Goal: Task Accomplishment & Management: Manage account settings

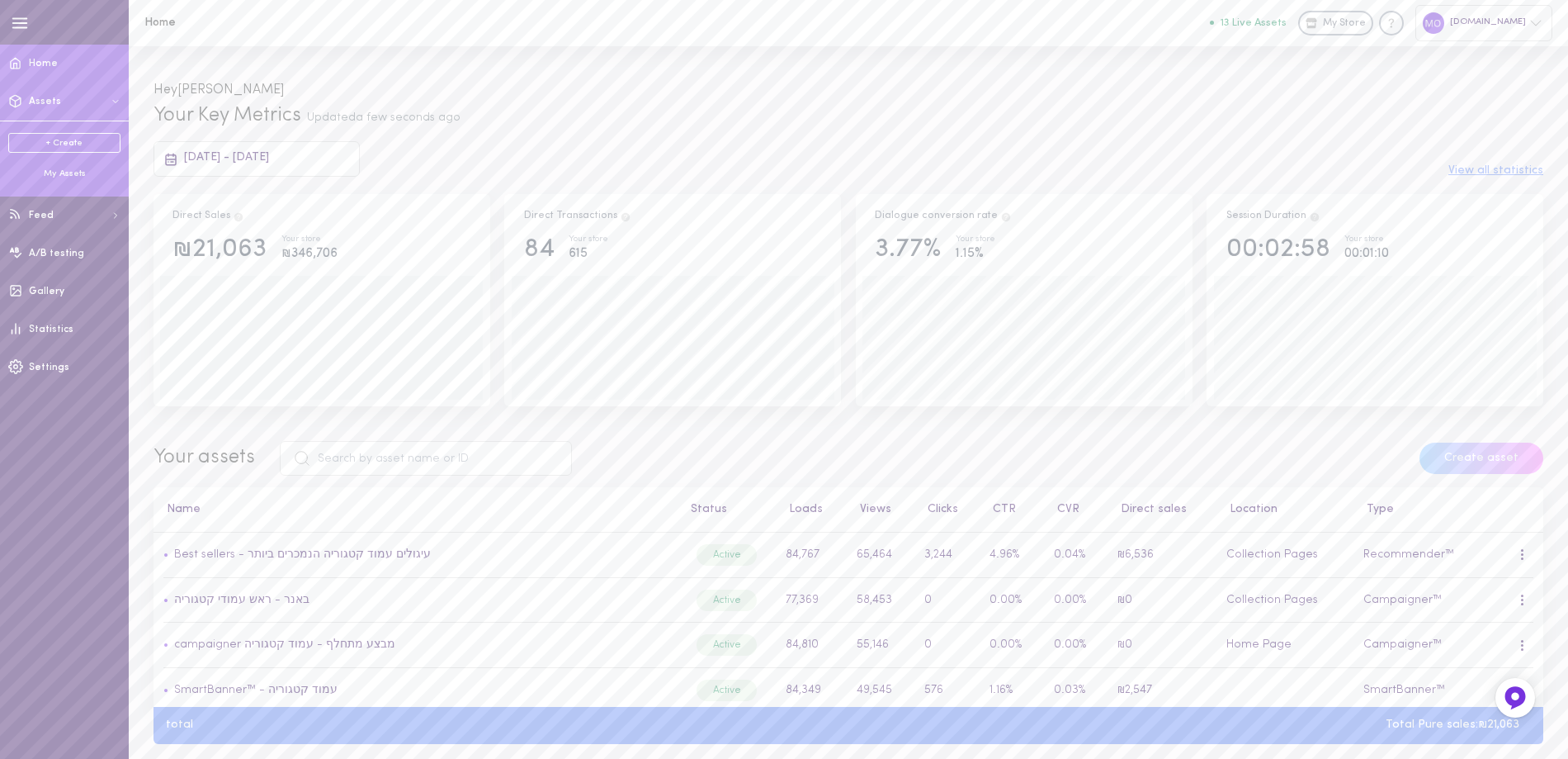
click at [65, 172] on div "My Assets" at bounding box center [64, 173] width 112 height 12
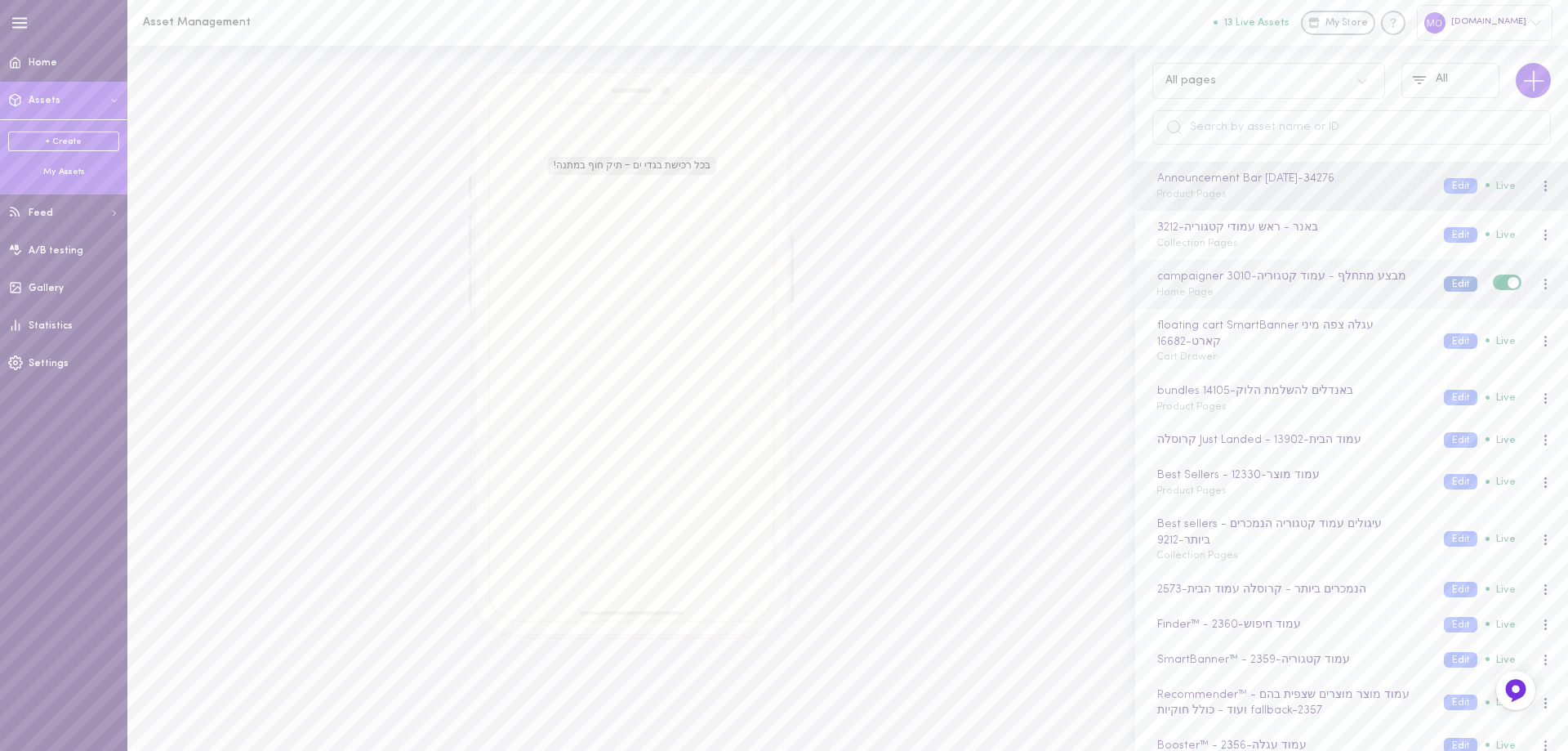
click at [1444, 276] on button "Edit" at bounding box center [1460, 283] width 33 height 15
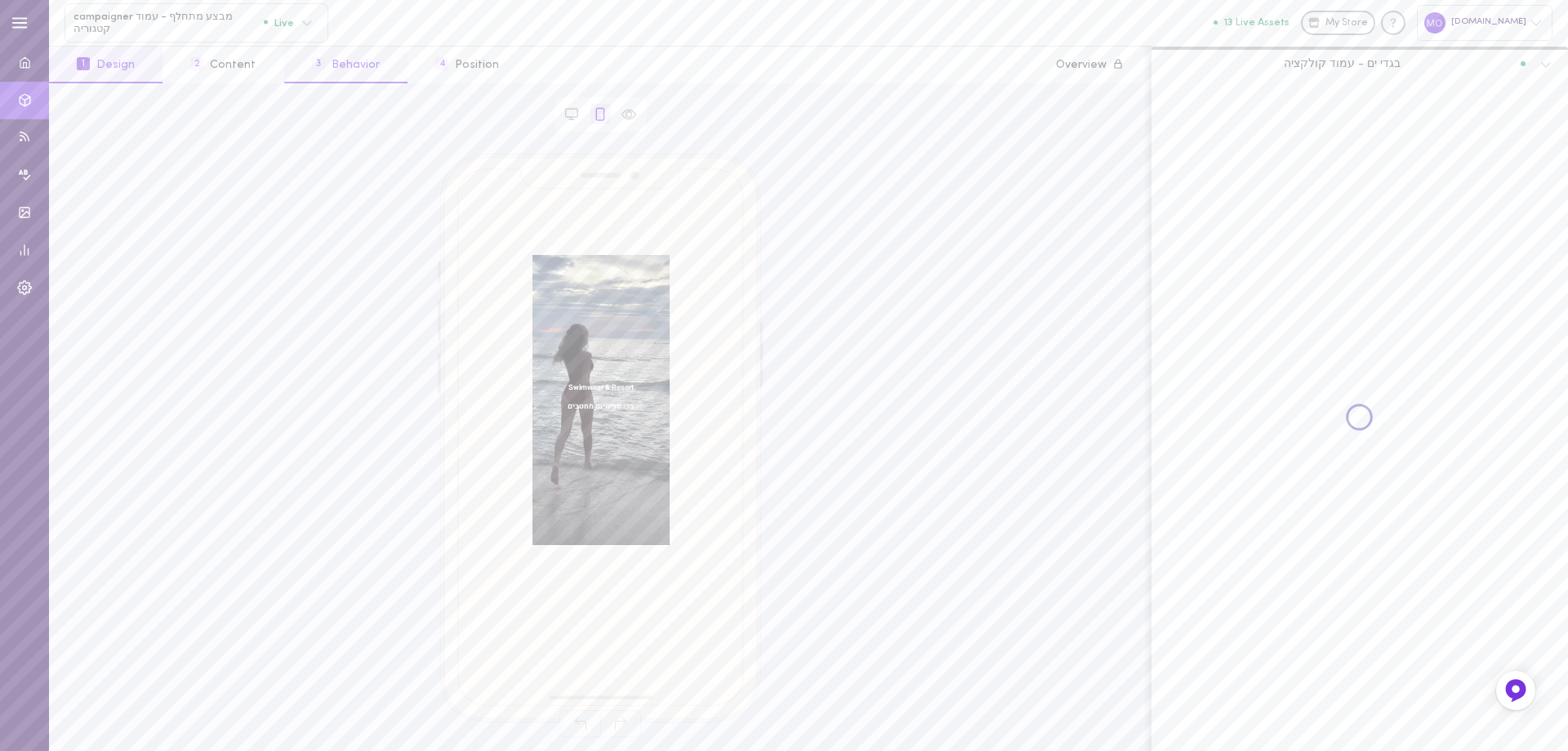
click at [345, 62] on button "3 Behavior" at bounding box center [346, 64] width 123 height 37
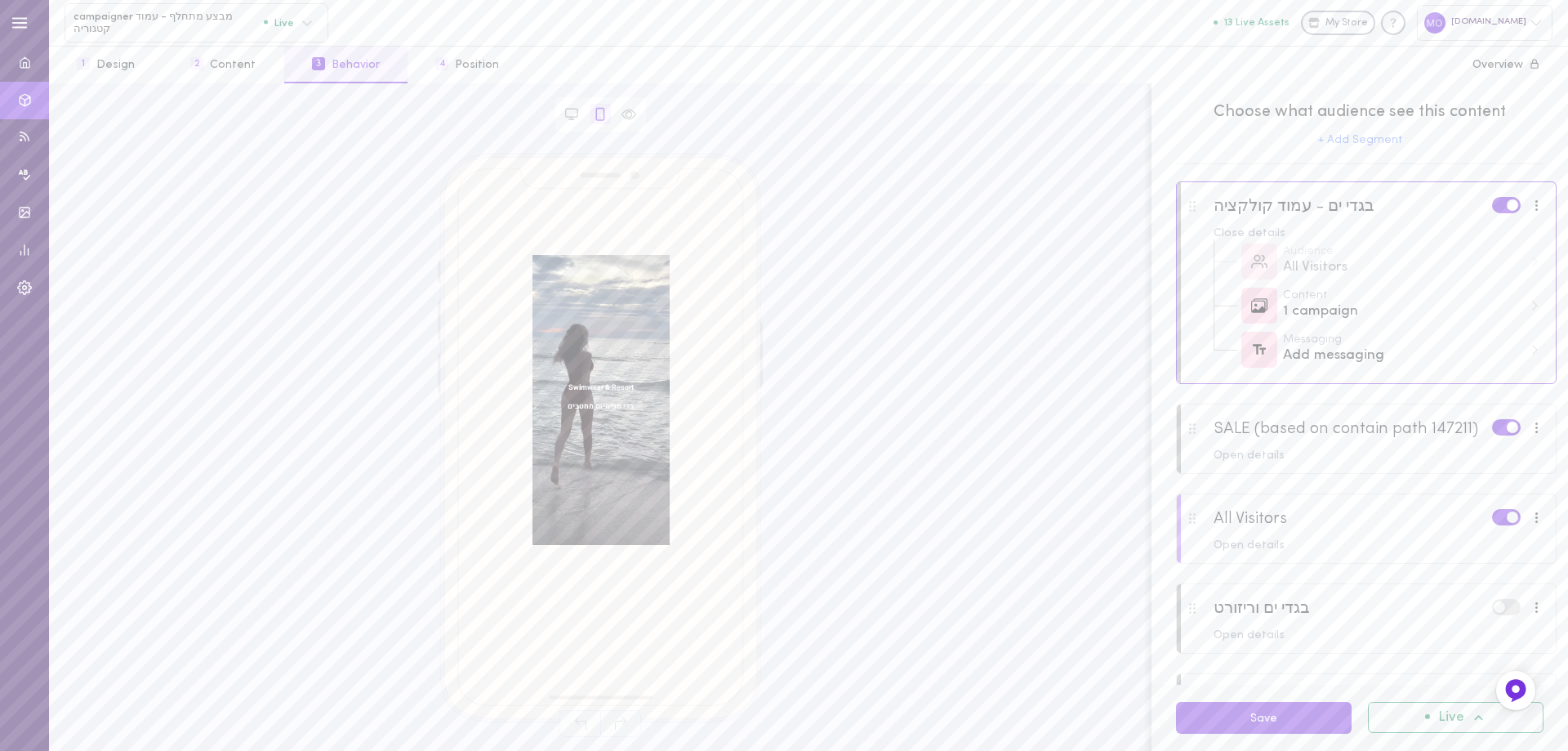
click at [1381, 549] on div at bounding box center [1366, 538] width 379 height 88
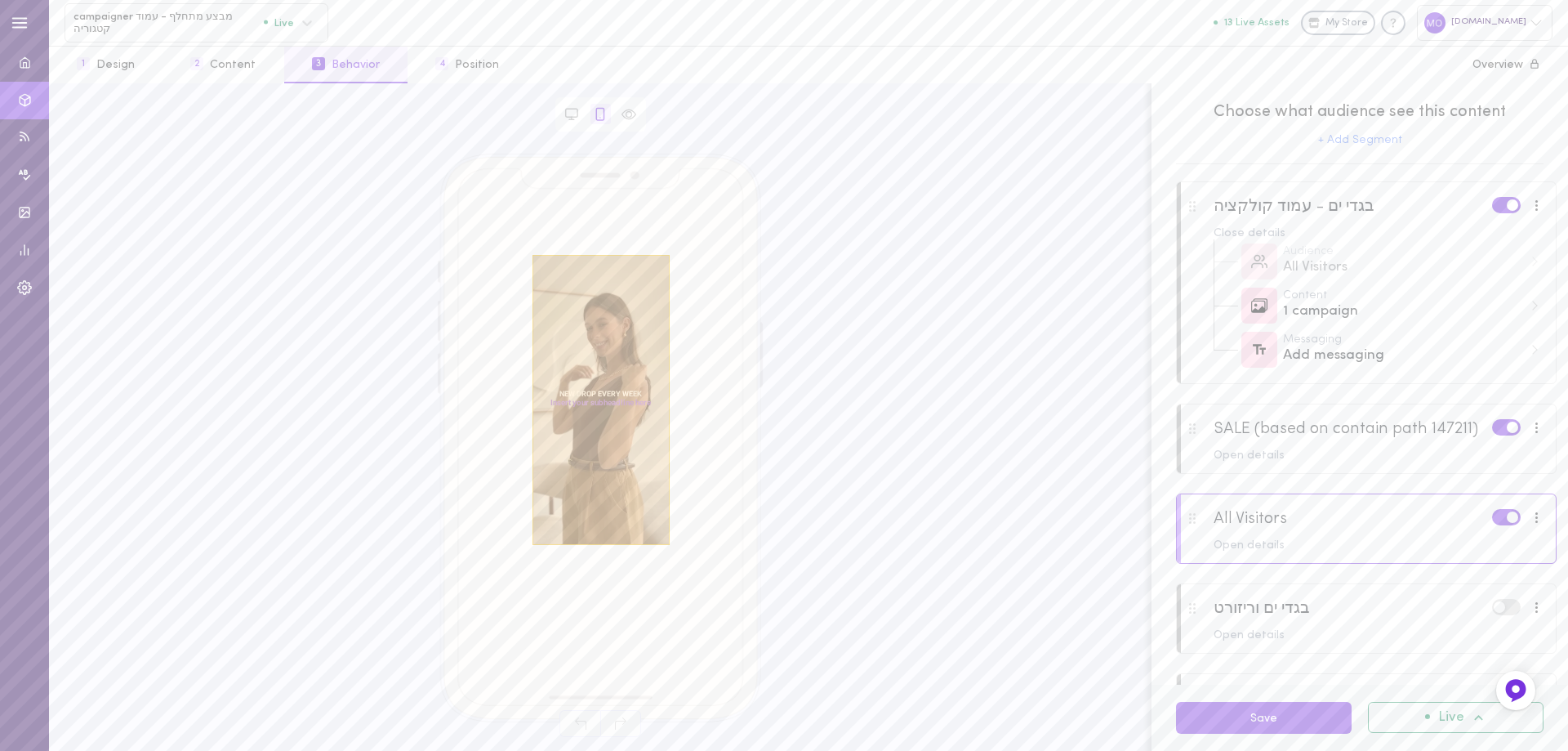
click at [615, 334] on div at bounding box center [600, 400] width 137 height 290
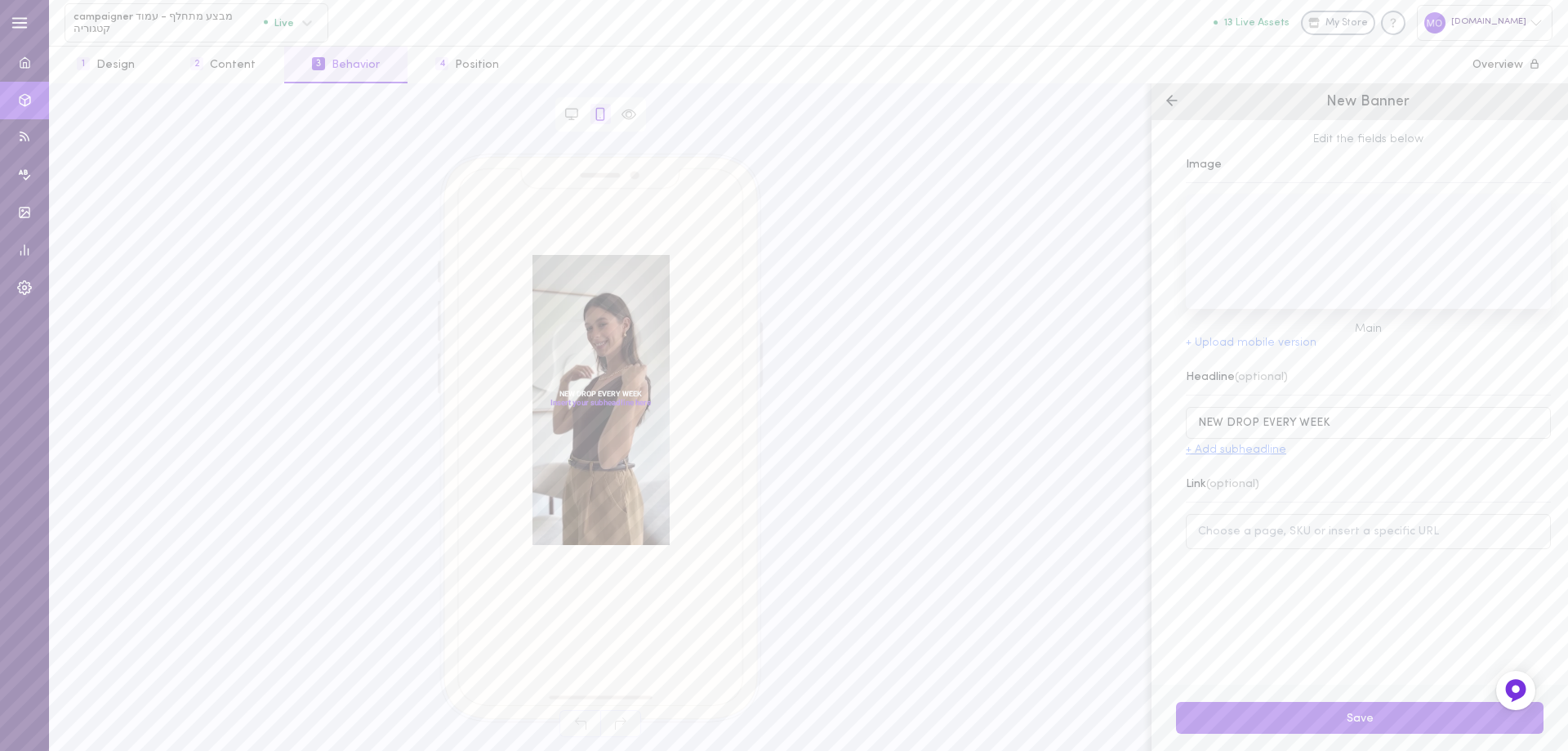
click at [1242, 455] on button "+ Add subheadline" at bounding box center [1236, 450] width 100 height 11
click at [1340, 460] on input at bounding box center [1379, 460] width 345 height 32
type input "בדים משובחים וגזרות מדויקות"
click at [1335, 717] on button "Save" at bounding box center [1360, 718] width 367 height 32
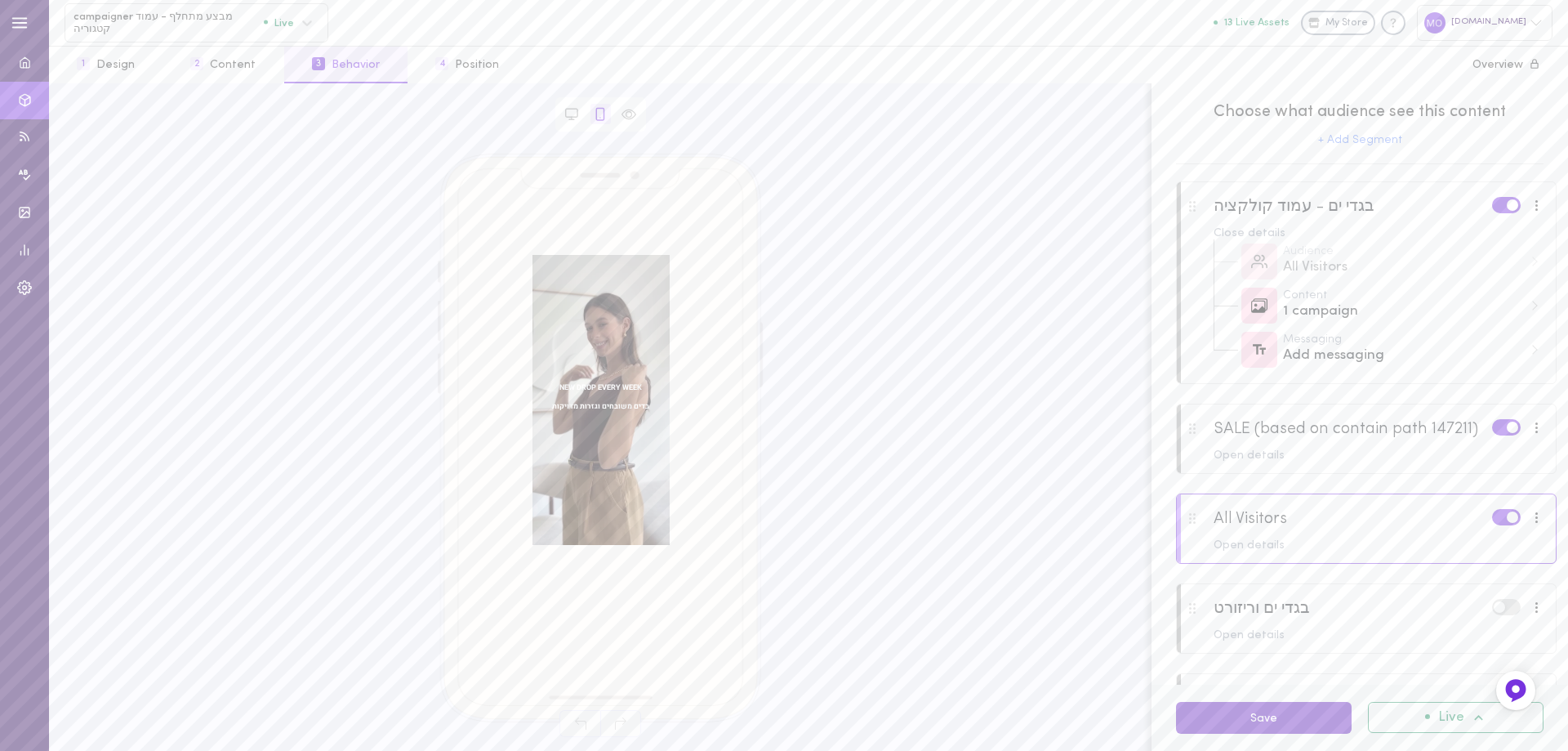
click at [1303, 714] on button "Save" at bounding box center [1263, 718] width 175 height 32
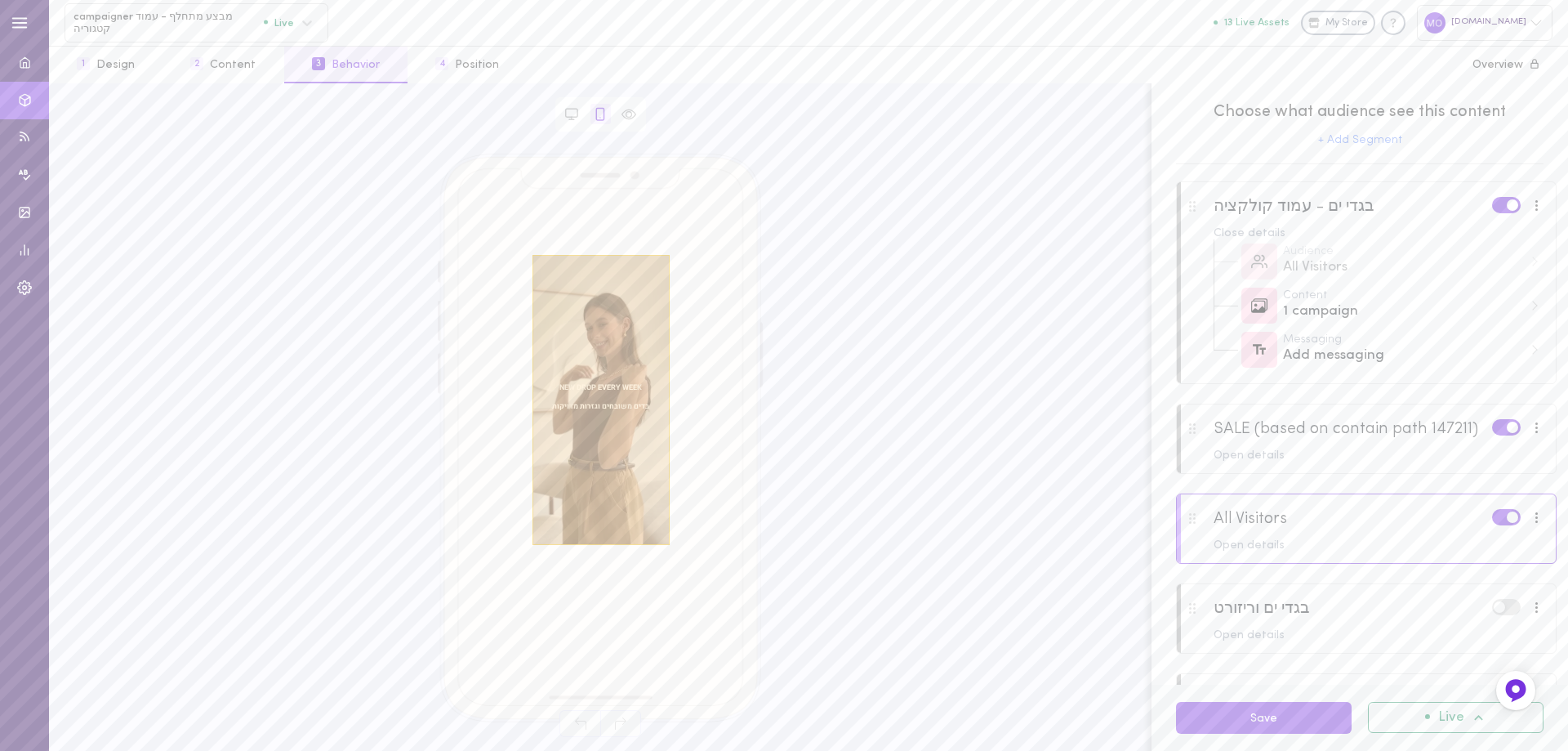
click at [609, 348] on div at bounding box center [600, 400] width 137 height 290
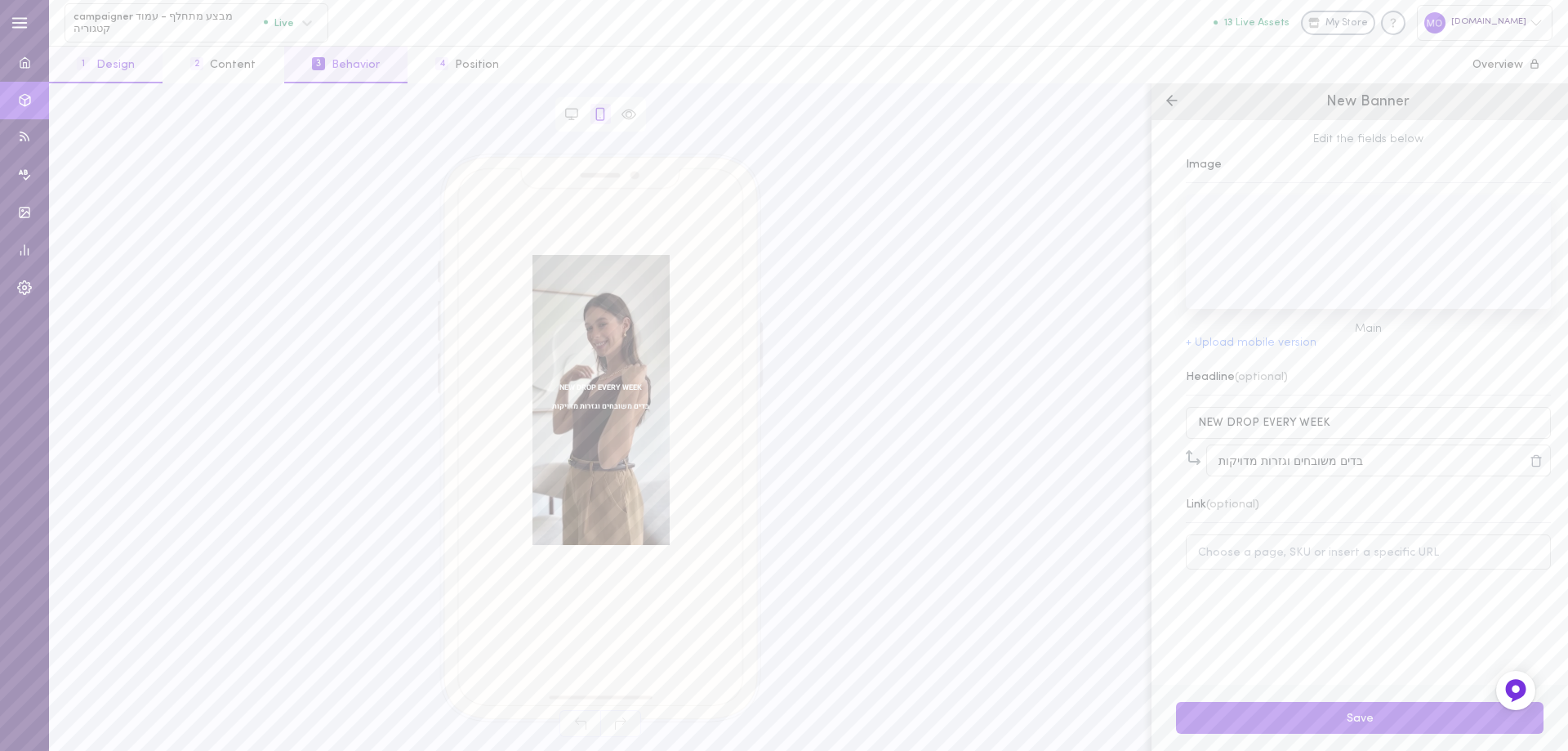
click at [97, 73] on button "1 Design" at bounding box center [106, 64] width 114 height 37
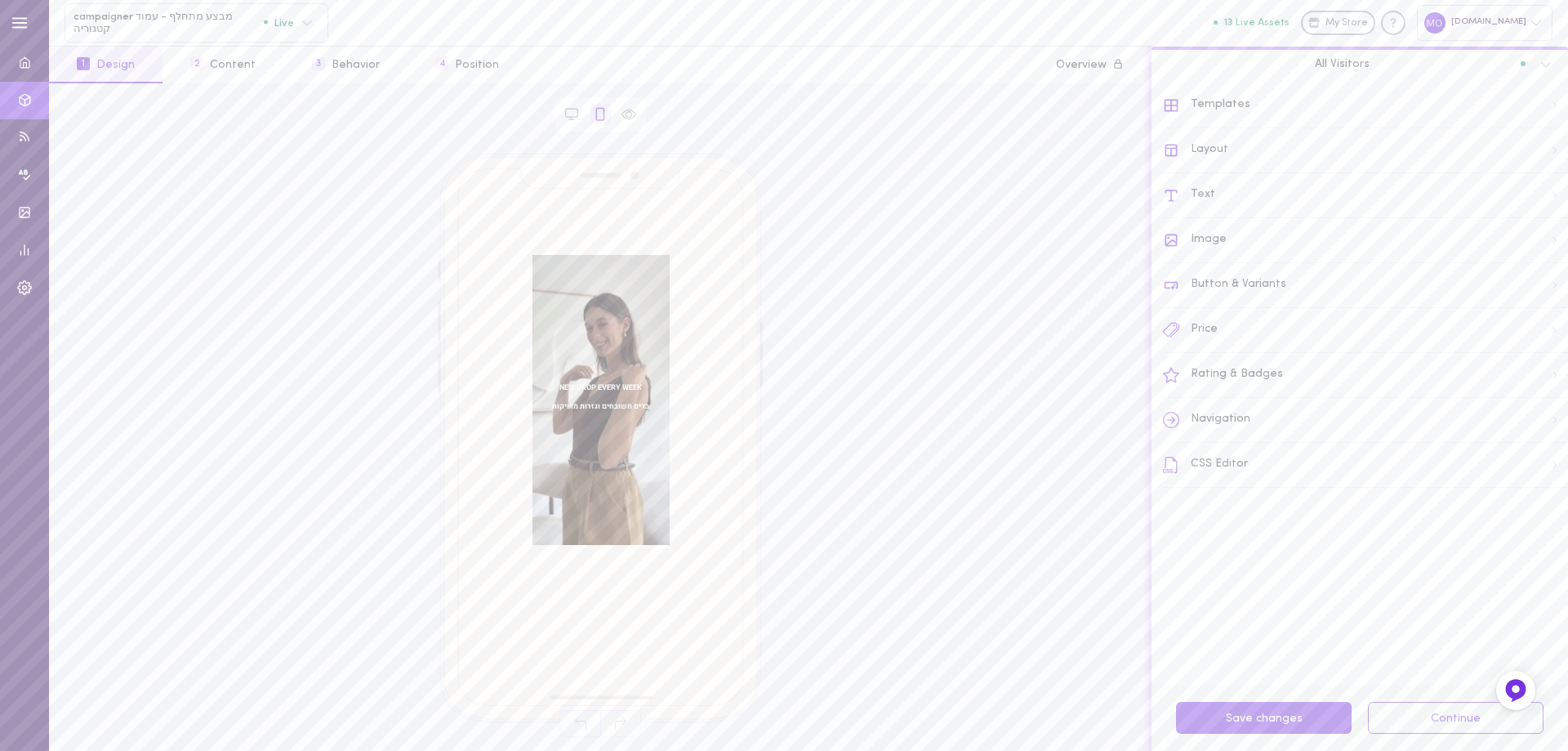
click at [1253, 197] on div "Text" at bounding box center [1365, 195] width 405 height 45
click at [1273, 169] on div "Asset Headline" at bounding box center [1365, 166] width 403 height 42
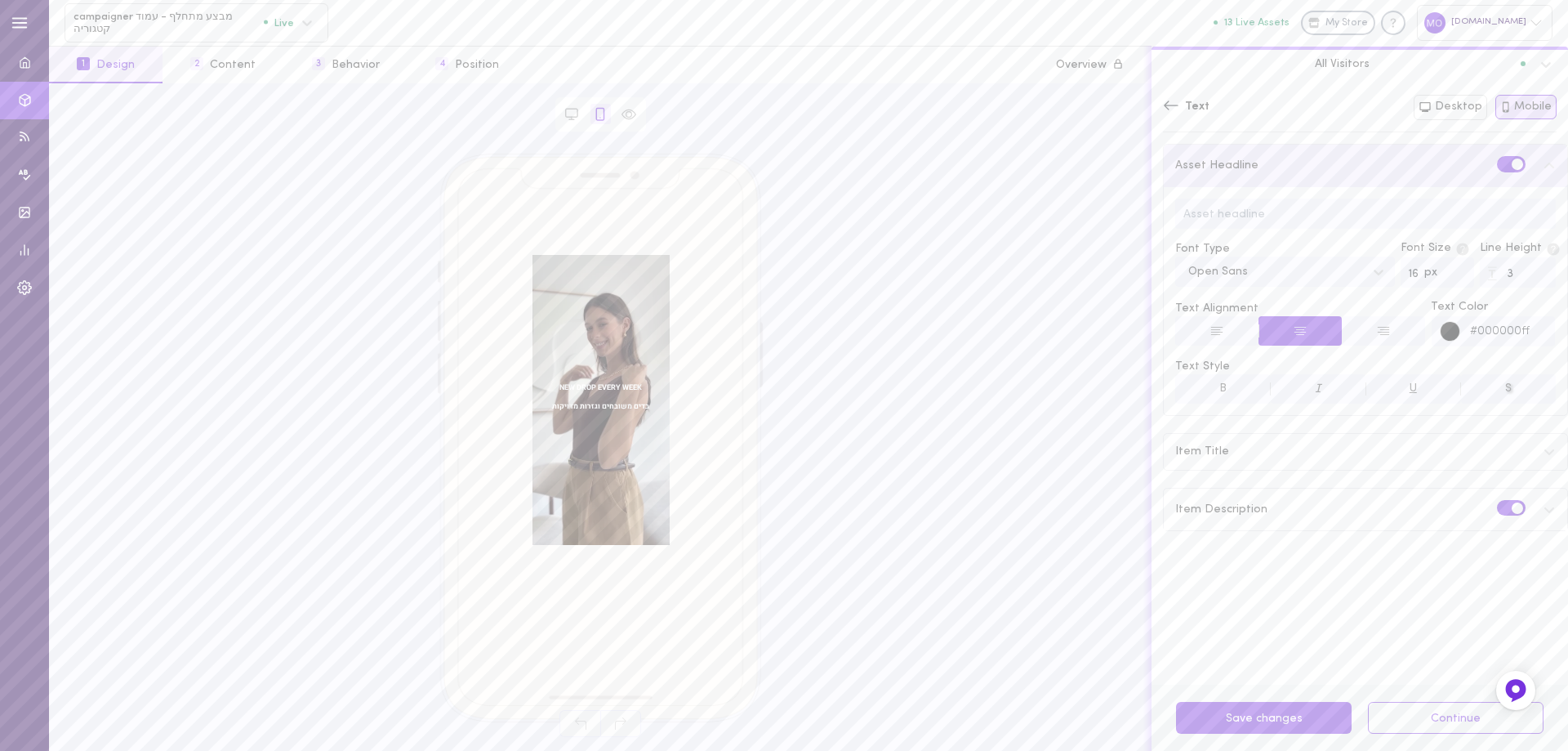
click at [1446, 270] on input "16" at bounding box center [1437, 273] width 74 height 30
click at [1446, 270] on input "17" at bounding box center [1437, 273] width 74 height 30
click at [1446, 270] on input "18" at bounding box center [1437, 273] width 74 height 30
click at [1446, 276] on input "17" at bounding box center [1437, 273] width 74 height 30
click at [1279, 444] on div "Item Title" at bounding box center [1365, 452] width 403 height 36
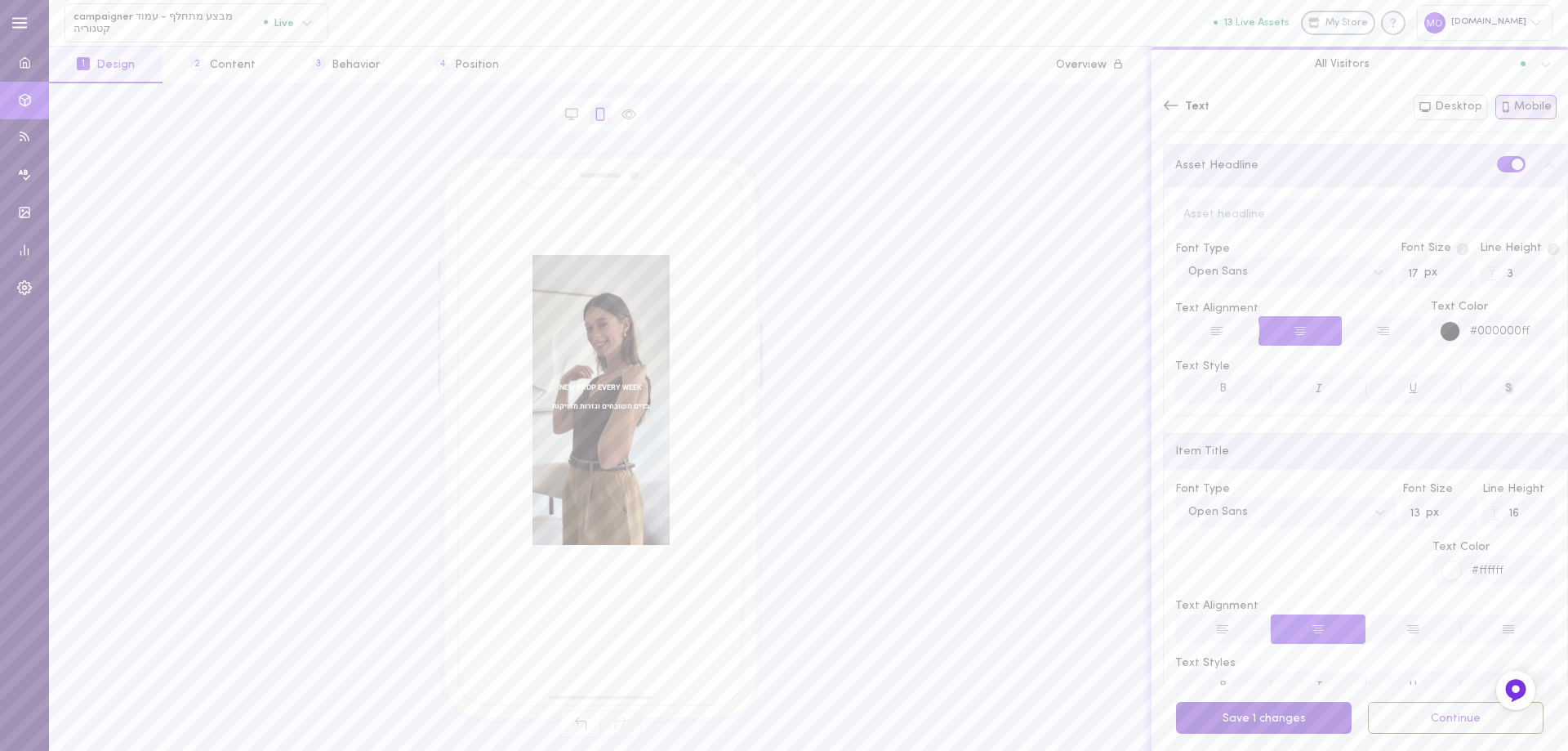
click at [1288, 717] on button "Save 1 changes" at bounding box center [1263, 718] width 175 height 32
type input "18"
click at [1444, 269] on input "18" at bounding box center [1437, 273] width 74 height 30
click at [1277, 718] on button "Save 1 changes" at bounding box center [1263, 718] width 175 height 32
